Goal: Task Accomplishment & Management: Use online tool/utility

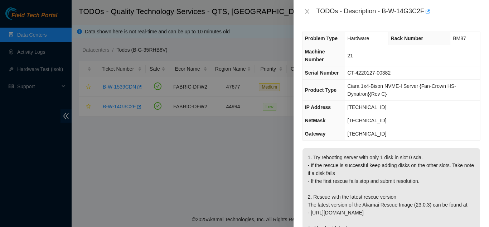
scroll to position [0, 0]
click at [307, 11] on icon "close" at bounding box center [307, 11] width 4 height 4
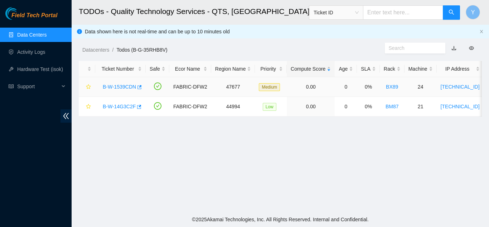
click at [124, 84] on link "B-W-1539CDN" at bounding box center [119, 87] width 33 height 6
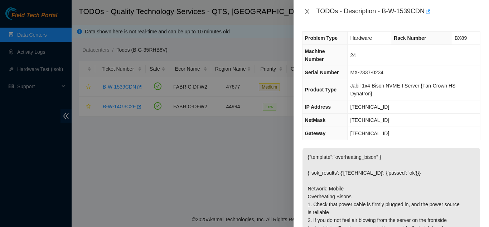
drag, startPoint x: 307, startPoint y: 13, endPoint x: 304, endPoint y: 16, distance: 5.1
click at [307, 13] on icon "close" at bounding box center [307, 12] width 6 height 6
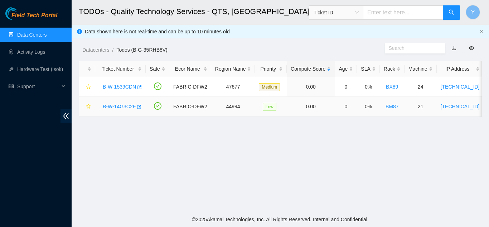
click at [120, 107] on link "B-W-14G3C2F" at bounding box center [119, 106] width 33 height 6
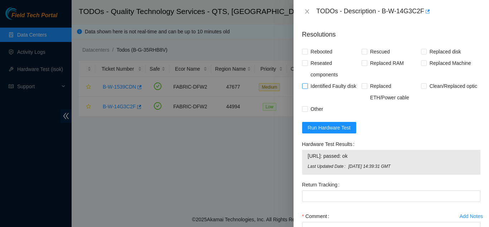
scroll to position [287, 0]
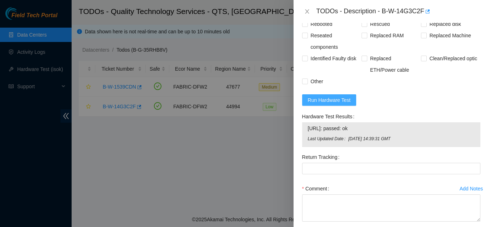
click at [332, 98] on span "Run Hardware Test" at bounding box center [329, 100] width 43 height 8
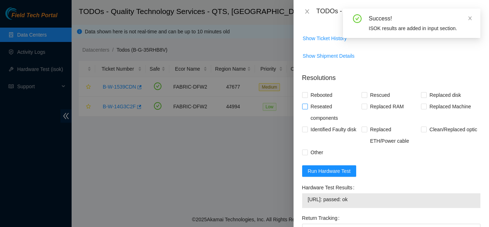
scroll to position [215, 0]
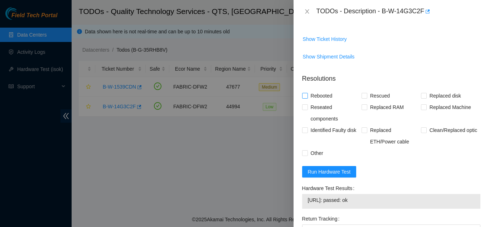
click at [305, 97] on input "Rebooted" at bounding box center [304, 95] width 5 height 5
checkbox input "true"
click at [362, 96] on input "Rescued" at bounding box center [364, 95] width 5 height 5
checkbox input "true"
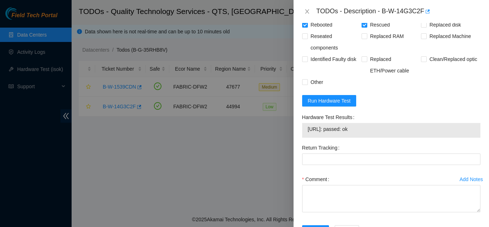
scroll to position [287, 0]
click at [306, 81] on input "Other" at bounding box center [304, 80] width 5 height 5
checkbox input "true"
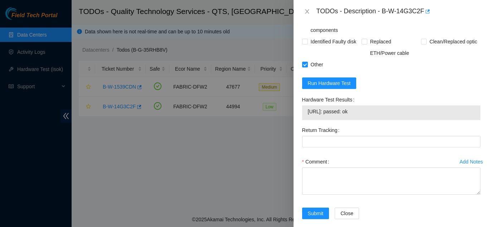
scroll to position [313, 0]
